Goal: Task Accomplishment & Management: Complete application form

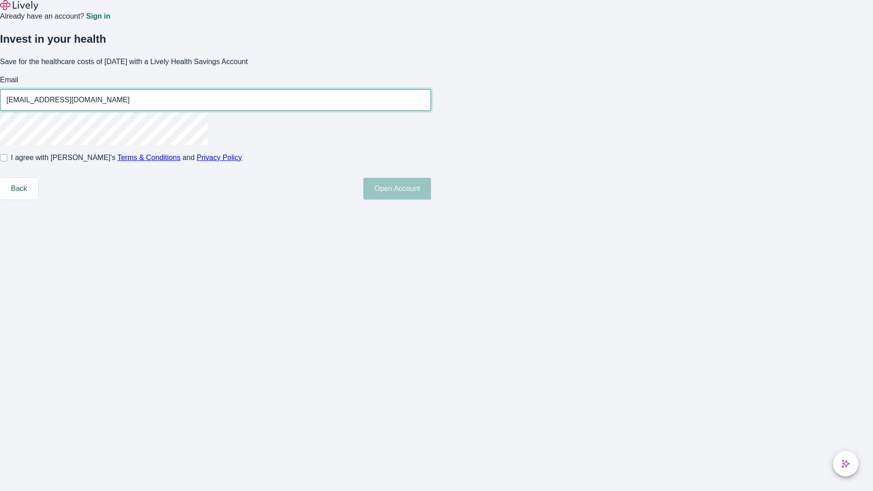
type input "[EMAIL_ADDRESS][DOMAIN_NAME]"
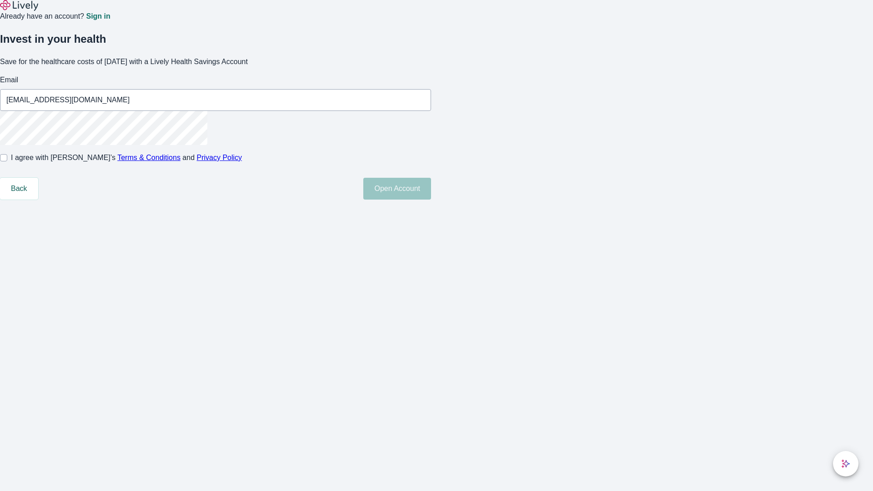
click at [7, 161] on input "I agree with Lively’s Terms & Conditions and Privacy Policy" at bounding box center [3, 157] width 7 height 7
checkbox input "true"
click at [431, 200] on button "Open Account" at bounding box center [397, 189] width 68 height 22
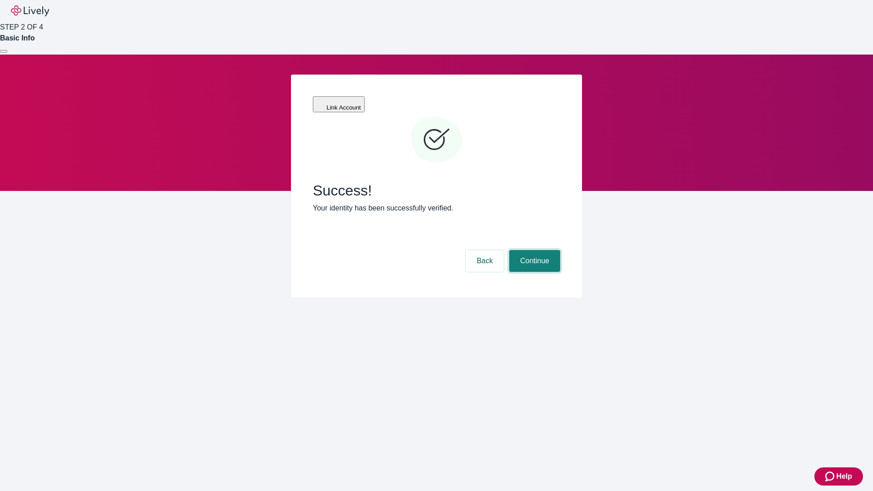
click at [534, 250] on button "Continue" at bounding box center [534, 261] width 51 height 22
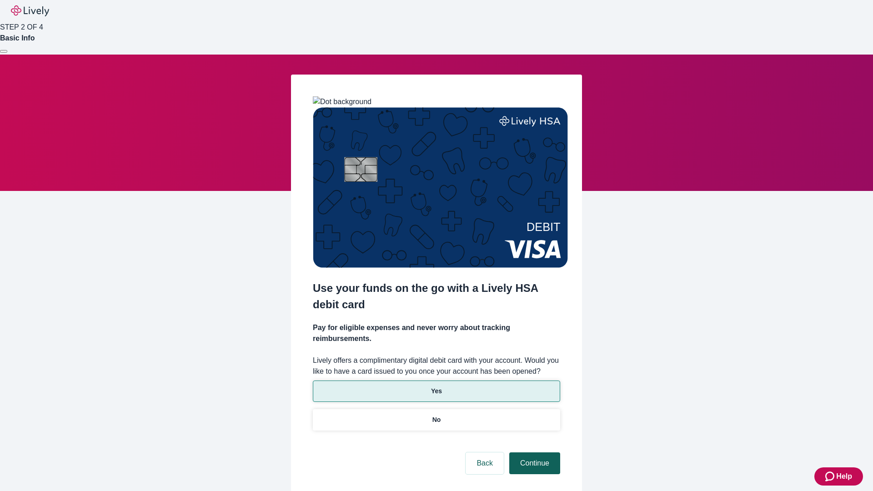
click at [436, 387] on p "Yes" at bounding box center [436, 392] width 11 height 10
click at [534, 453] on button "Continue" at bounding box center [534, 464] width 51 height 22
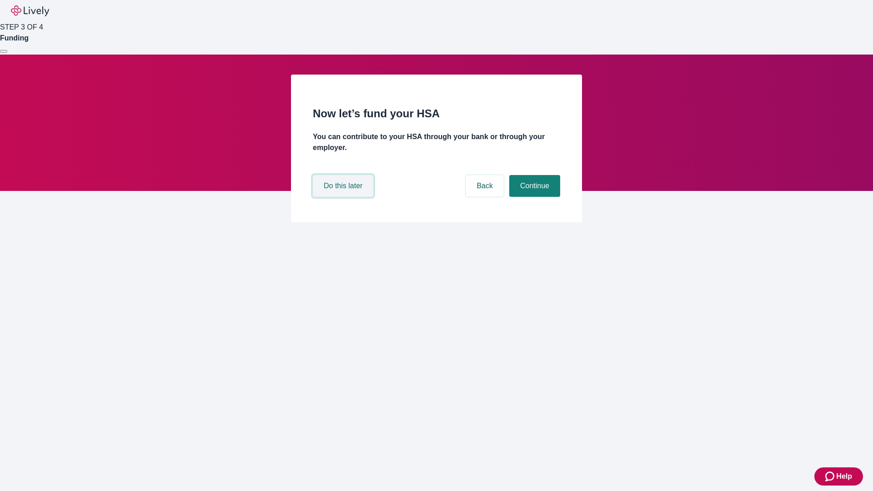
click at [344, 197] on button "Do this later" at bounding box center [343, 186] width 60 height 22
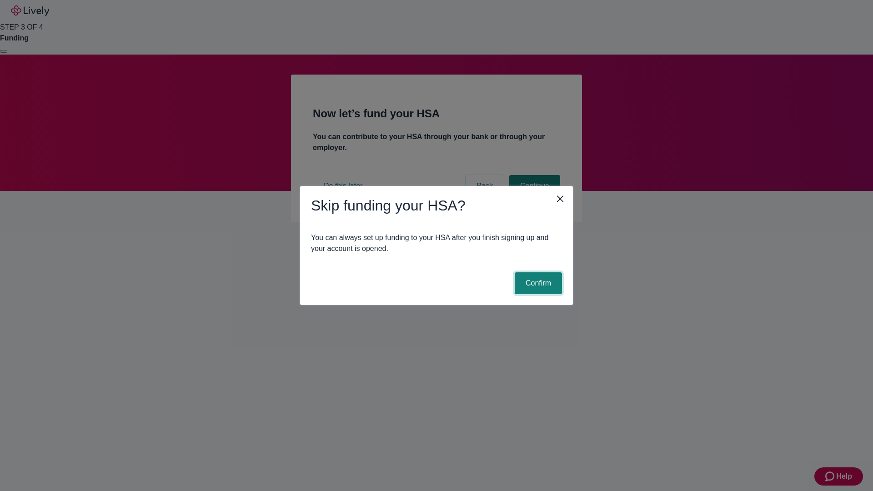
click at [537, 283] on button "Confirm" at bounding box center [538, 283] width 47 height 22
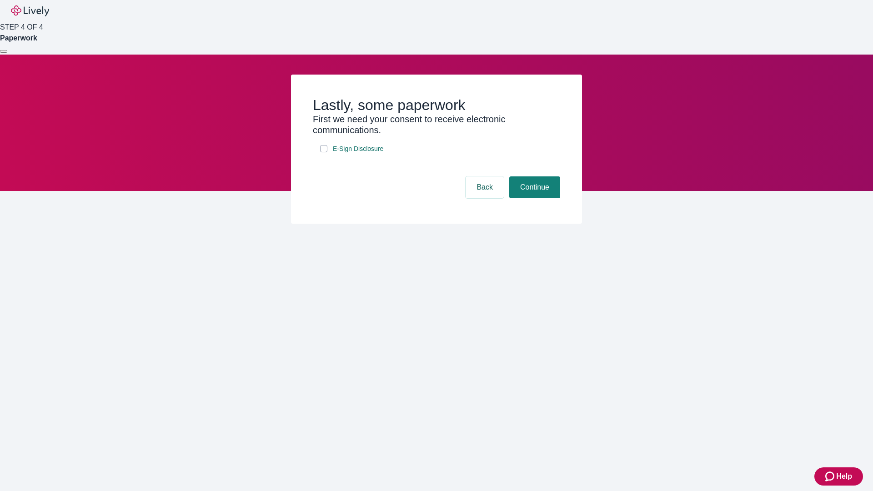
click at [324, 152] on input "E-Sign Disclosure" at bounding box center [323, 148] width 7 height 7
checkbox input "true"
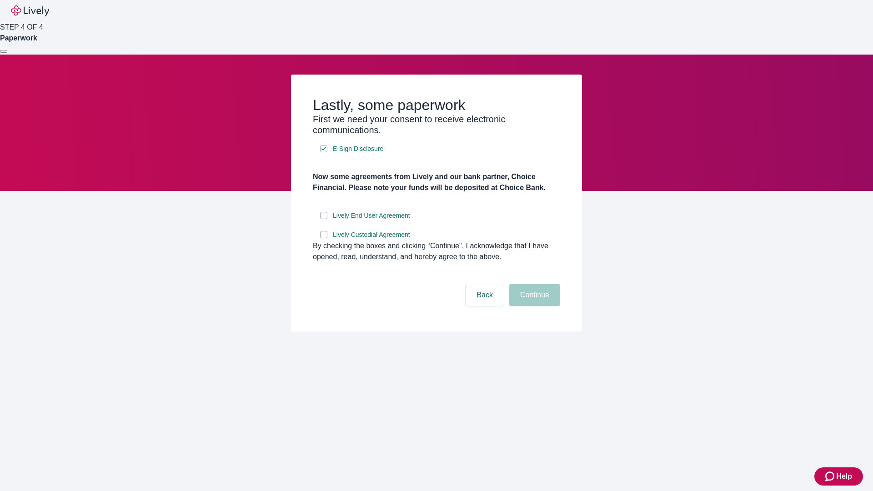
click at [324, 219] on input "Lively End User Agreement" at bounding box center [323, 215] width 7 height 7
checkbox input "true"
click at [324, 238] on input "Lively Custodial Agreement" at bounding box center [323, 234] width 7 height 7
checkbox input "true"
click at [534, 306] on button "Continue" at bounding box center [534, 295] width 51 height 22
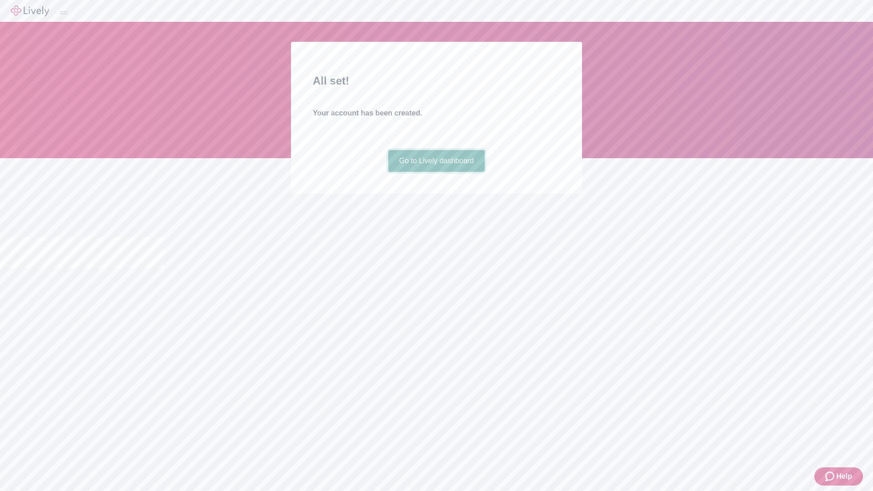
click at [436, 172] on link "Go to Lively dashboard" at bounding box center [436, 161] width 97 height 22
